Goal: Task Accomplishment & Management: Use online tool/utility

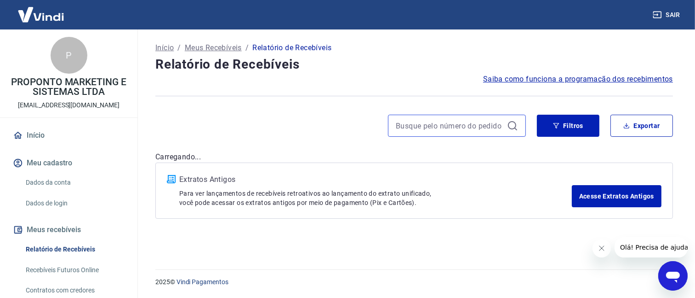
click at [461, 119] on input at bounding box center [450, 126] width 108 height 14
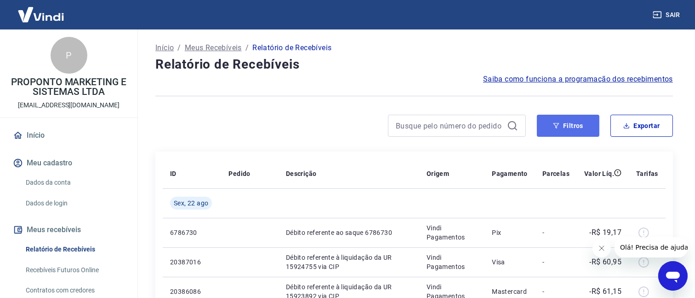
click at [553, 128] on icon "button" at bounding box center [556, 125] width 6 height 6
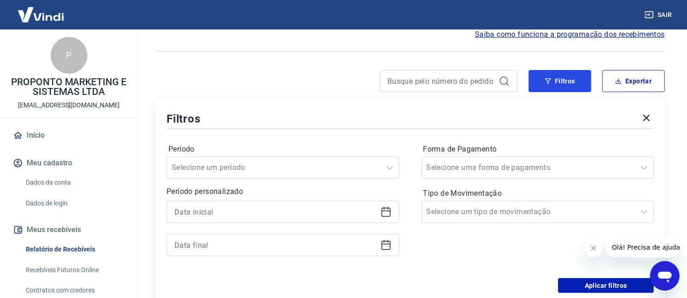
scroll to position [115, 0]
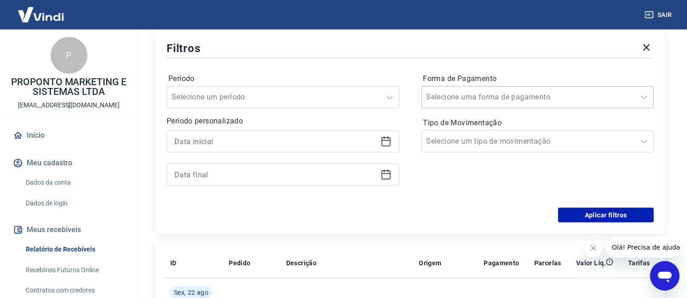
click at [478, 95] on input "Forma de Pagamento" at bounding box center [472, 97] width 93 height 11
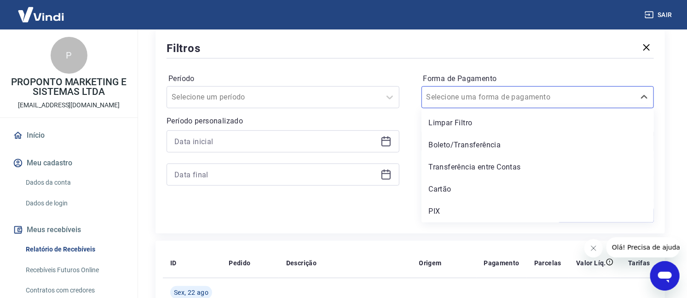
click at [389, 72] on div "Período Selecione um período" at bounding box center [282, 89] width 233 height 37
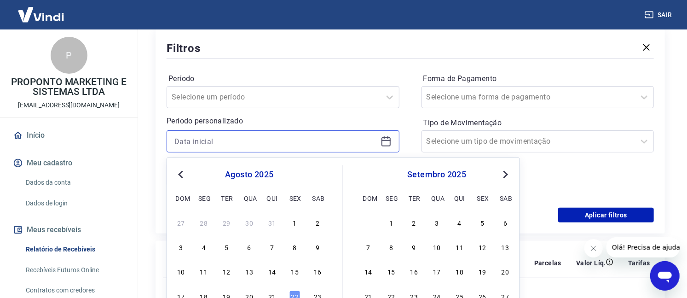
click at [318, 140] on input at bounding box center [275, 141] width 202 height 14
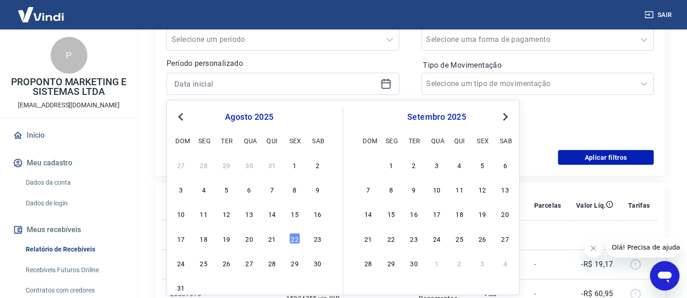
drag, startPoint x: 292, startPoint y: 212, endPoint x: 387, endPoint y: 92, distance: 153.5
click at [291, 211] on div "15" at bounding box center [294, 213] width 11 height 11
type input "15/08/2025"
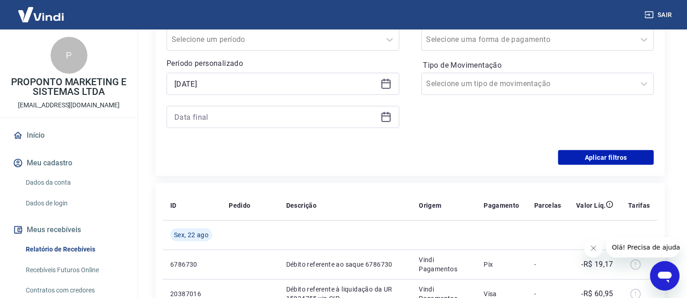
click at [387, 108] on div at bounding box center [282, 117] width 233 height 22
click at [384, 116] on icon at bounding box center [385, 115] width 9 height 1
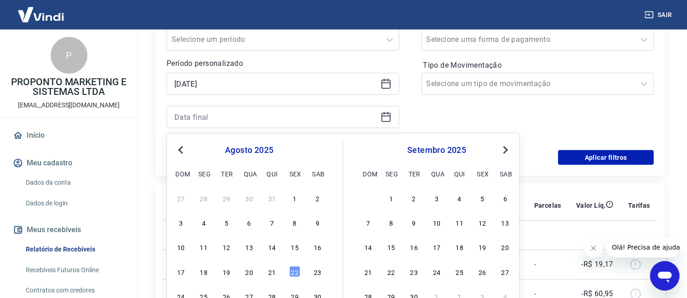
click at [288, 273] on div "17 18 19 20 21 22 23" at bounding box center [249, 270] width 150 height 13
click at [291, 270] on div "22" at bounding box center [294, 271] width 11 height 11
type input "22/08/2025"
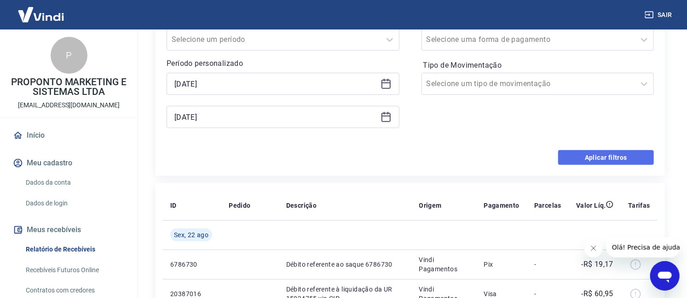
click at [590, 158] on button "Aplicar filtros" at bounding box center [606, 157] width 96 height 15
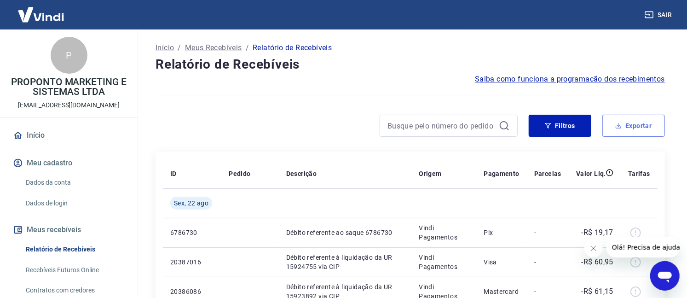
click at [631, 122] on button "Exportar" at bounding box center [633, 126] width 63 height 22
type input "15/08/2025"
type input "22/08/2025"
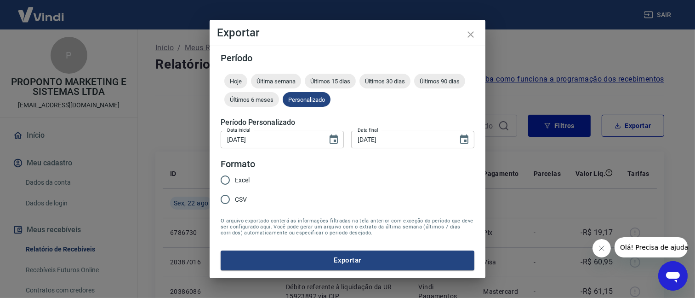
drag, startPoint x: 241, startPoint y: 178, endPoint x: 260, endPoint y: 220, distance: 45.7
click at [241, 178] on span "Excel" at bounding box center [242, 180] width 15 height 10
click at [235, 178] on input "Excel" at bounding box center [225, 179] width 19 height 19
radio input "true"
click at [270, 258] on button "Exportar" at bounding box center [348, 259] width 254 height 19
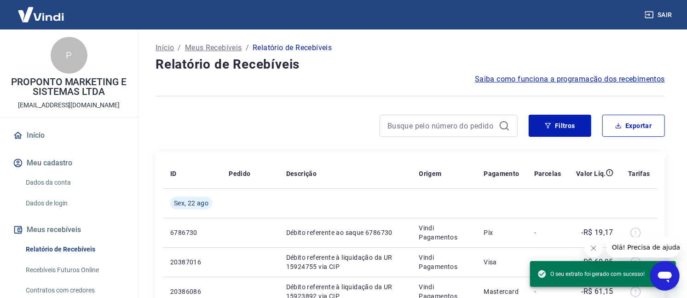
click at [302, 89] on div at bounding box center [409, 96] width 509 height 23
